Goal: Find specific page/section: Find specific page/section

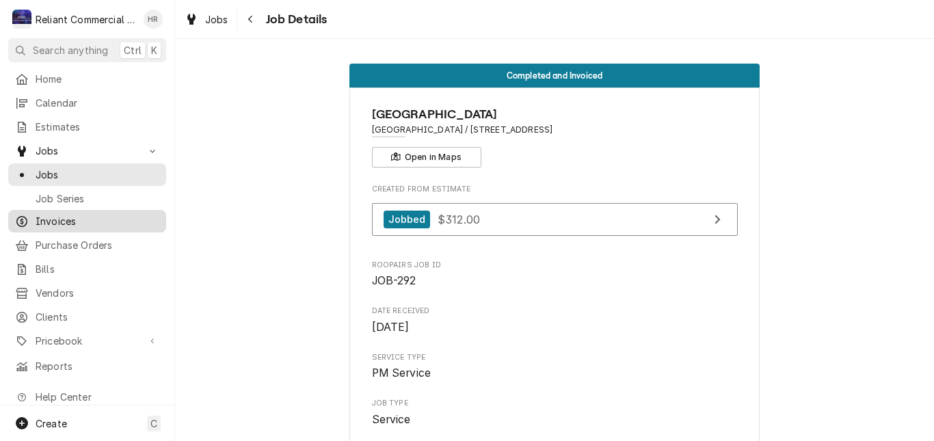
click at [48, 214] on span "Invoices" at bounding box center [98, 221] width 124 height 14
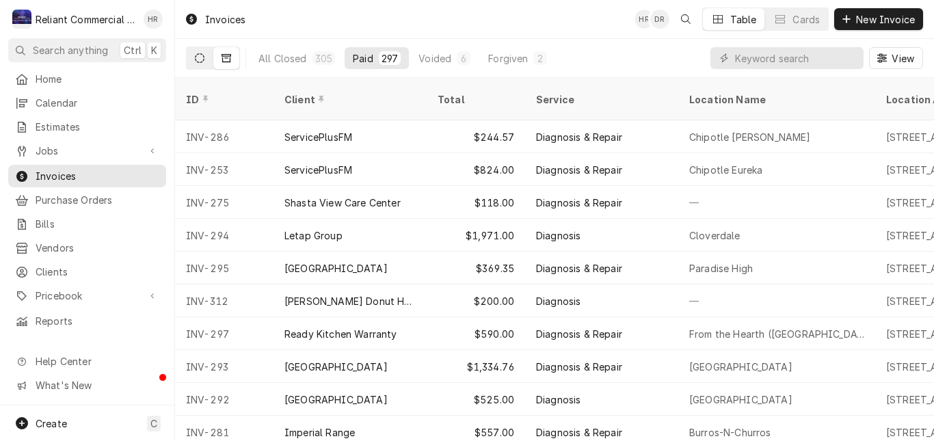
click at [200, 55] on icon "Dynamic Content Wrapper" at bounding box center [200, 58] width 10 height 10
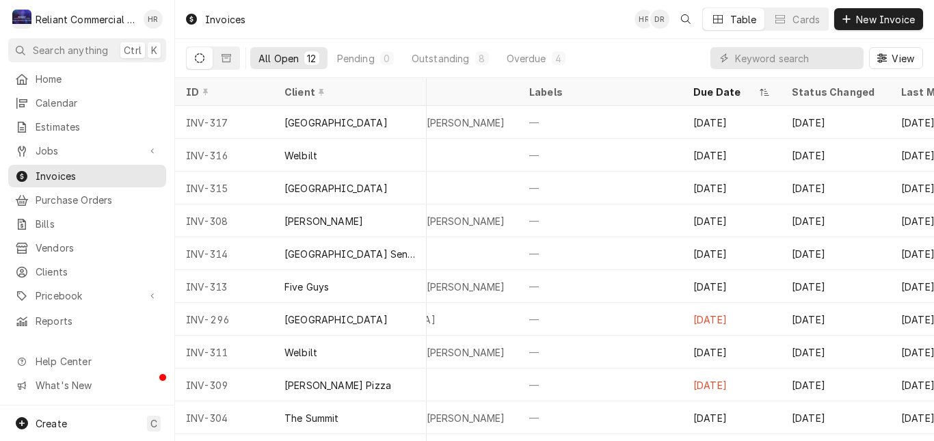
scroll to position [0, 761]
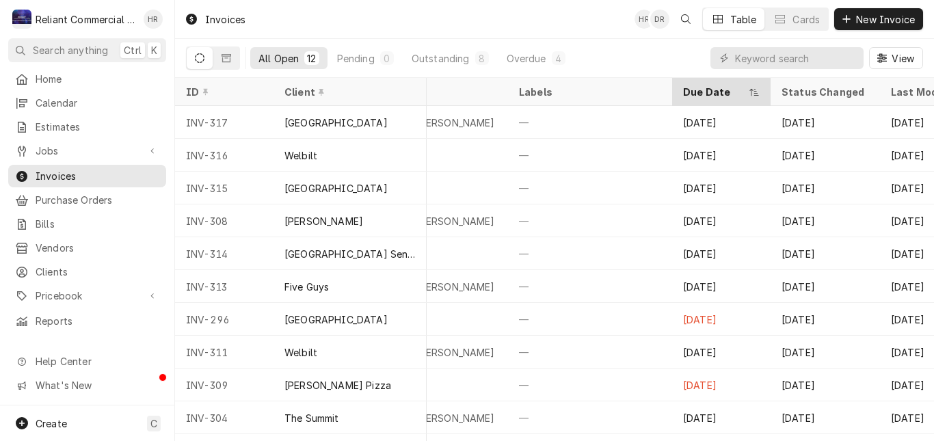
click at [752, 92] on icon "Dynamic Content Wrapper" at bounding box center [754, 92] width 10 height 8
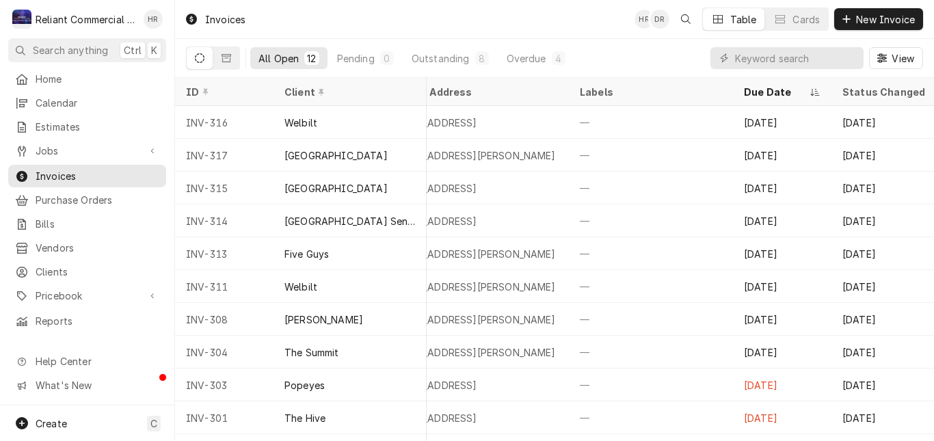
scroll to position [0, 707]
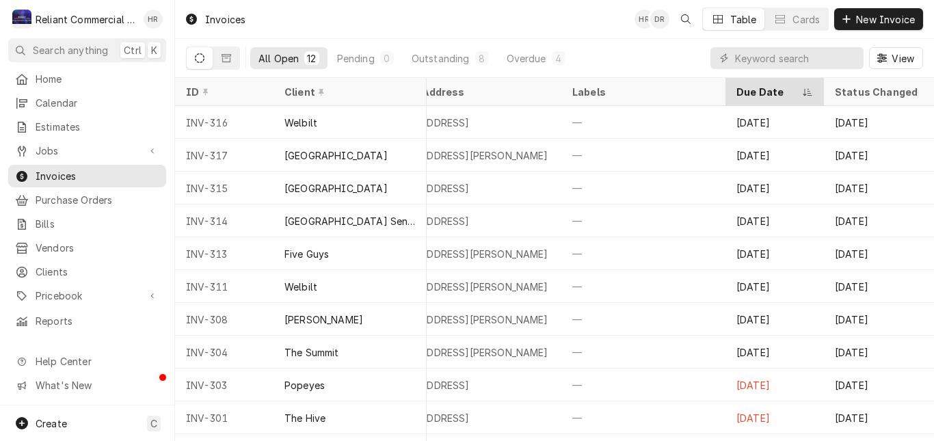
click at [810, 90] on icon "Dynamic Content Wrapper" at bounding box center [807, 92] width 10 height 8
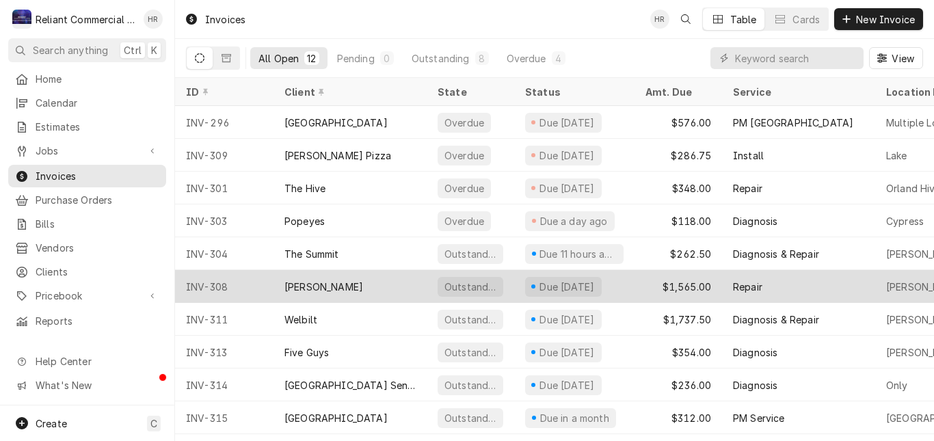
click at [376, 280] on div "[PERSON_NAME]" at bounding box center [349, 286] width 153 height 33
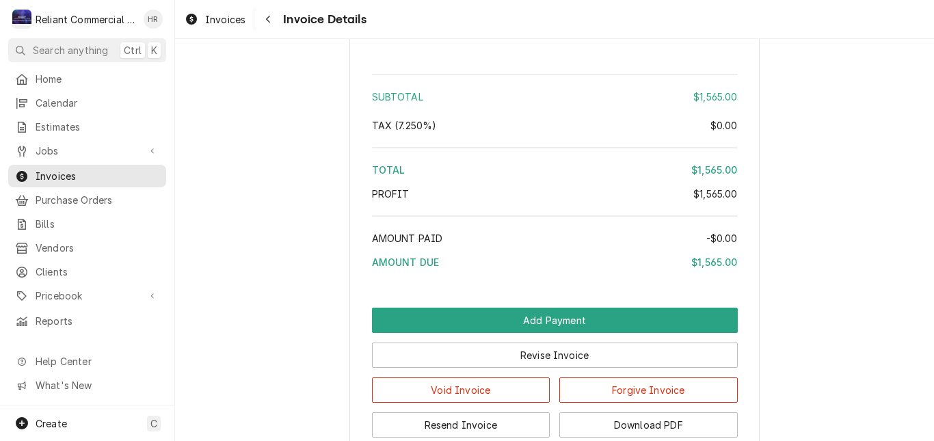
scroll to position [2065, 0]
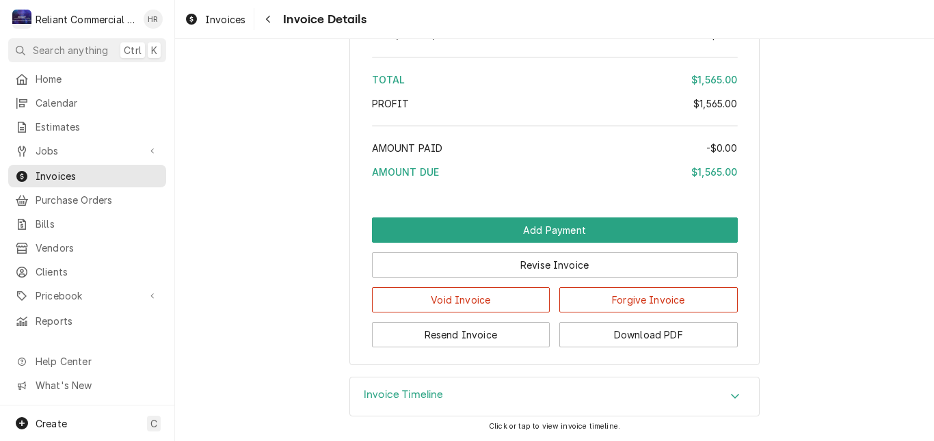
click at [731, 394] on icon "Accordion Header" at bounding box center [735, 396] width 8 height 5
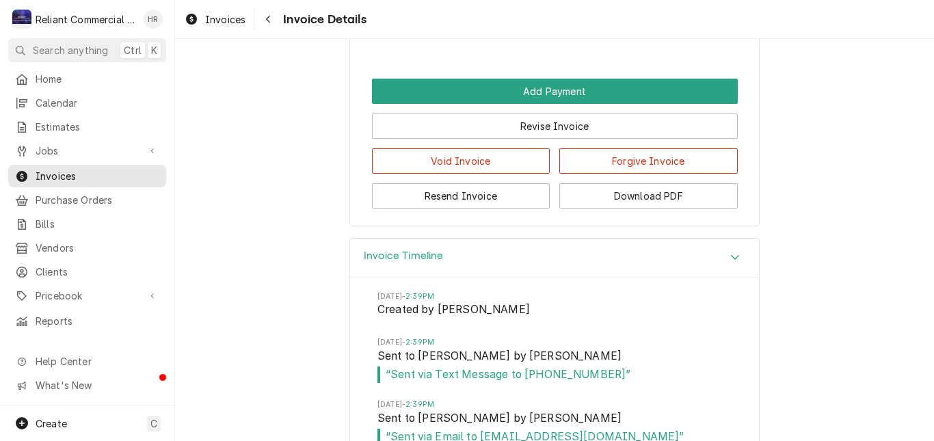
scroll to position [2472, 0]
